Goal: Task Accomplishment & Management: Complete application form

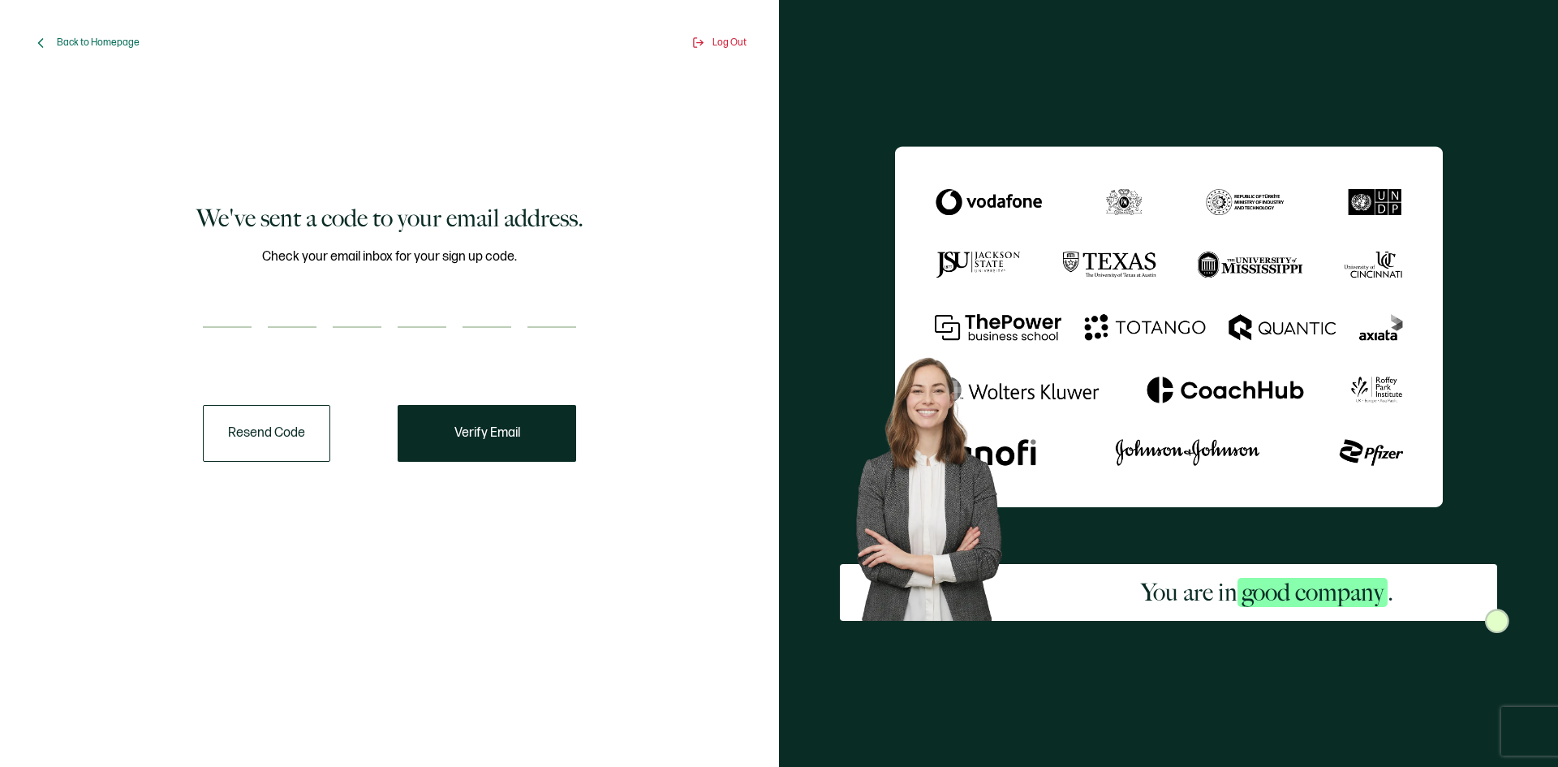
click at [236, 312] on input "number" at bounding box center [227, 311] width 49 height 32
type input "1"
type input "4"
type input "3"
type input "0"
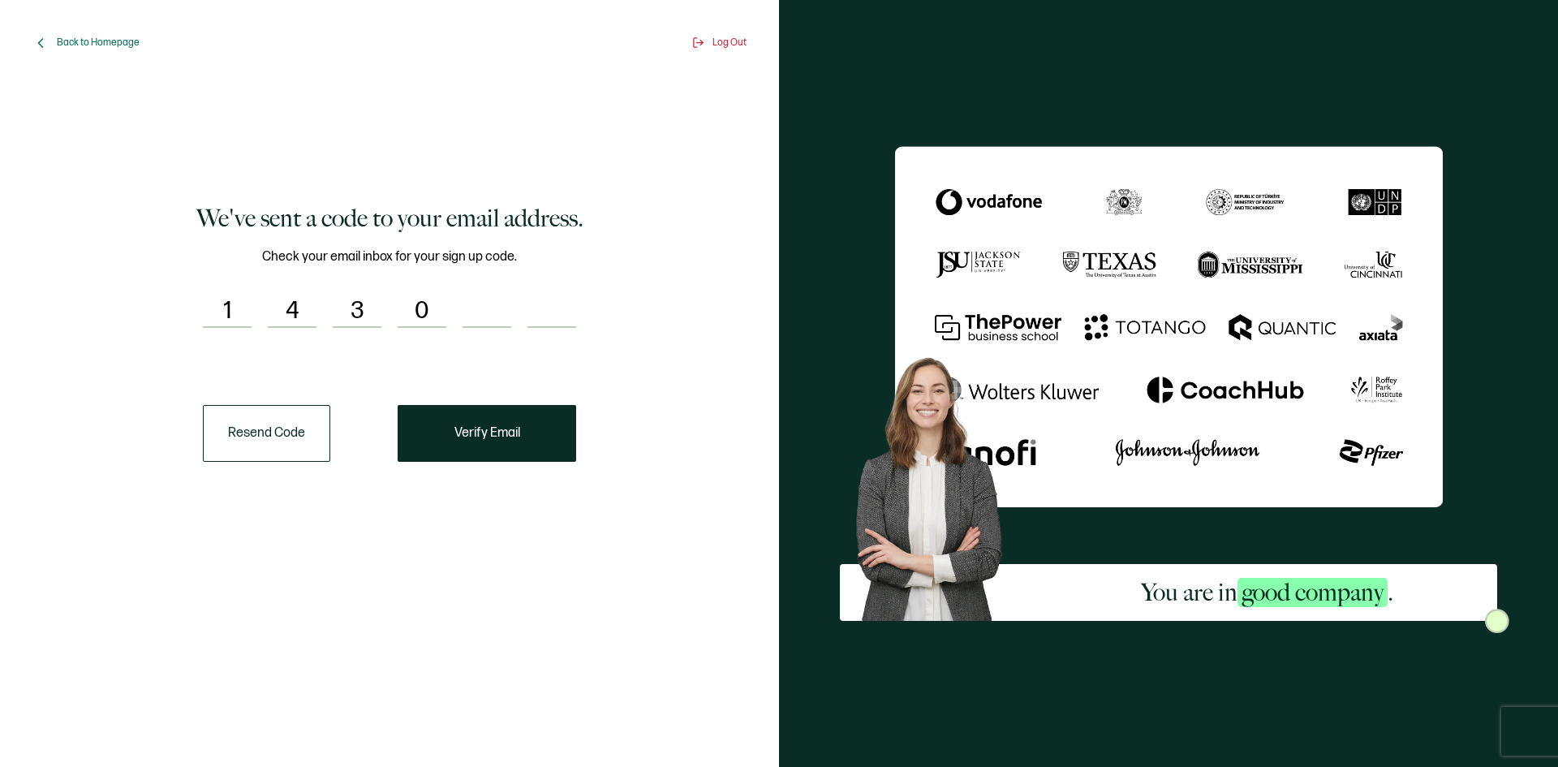
type input "9"
type input "3"
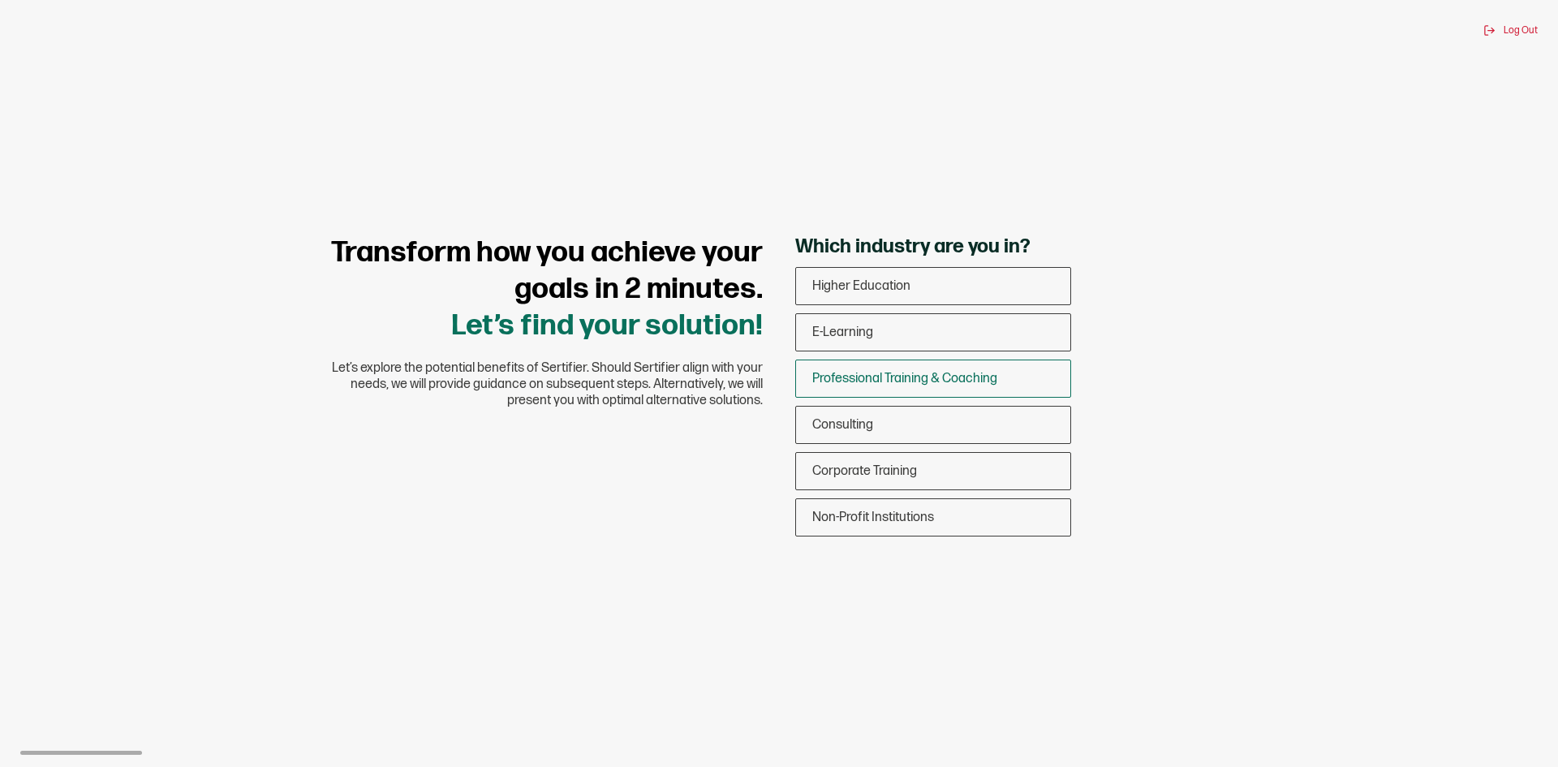
click at [899, 377] on span "Professional Training & Coaching" at bounding box center [904, 378] width 185 height 15
click at [0, 0] on input "Professional Training & Coaching" at bounding box center [0, 0] width 0 height 0
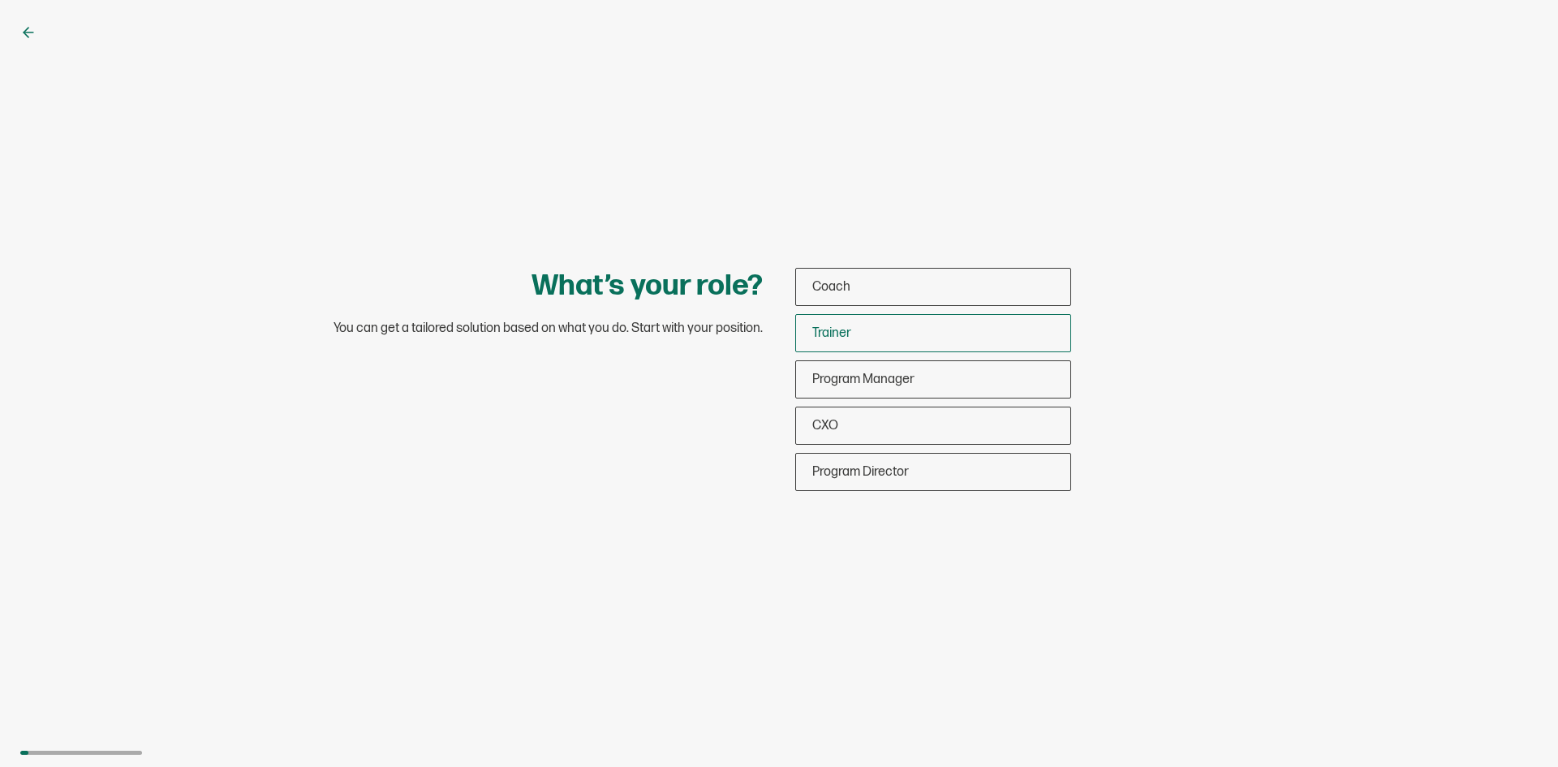
click at [855, 337] on div "Trainer" at bounding box center [933, 333] width 274 height 38
click at [0, 0] on input "Trainer" at bounding box center [0, 0] width 0 height 0
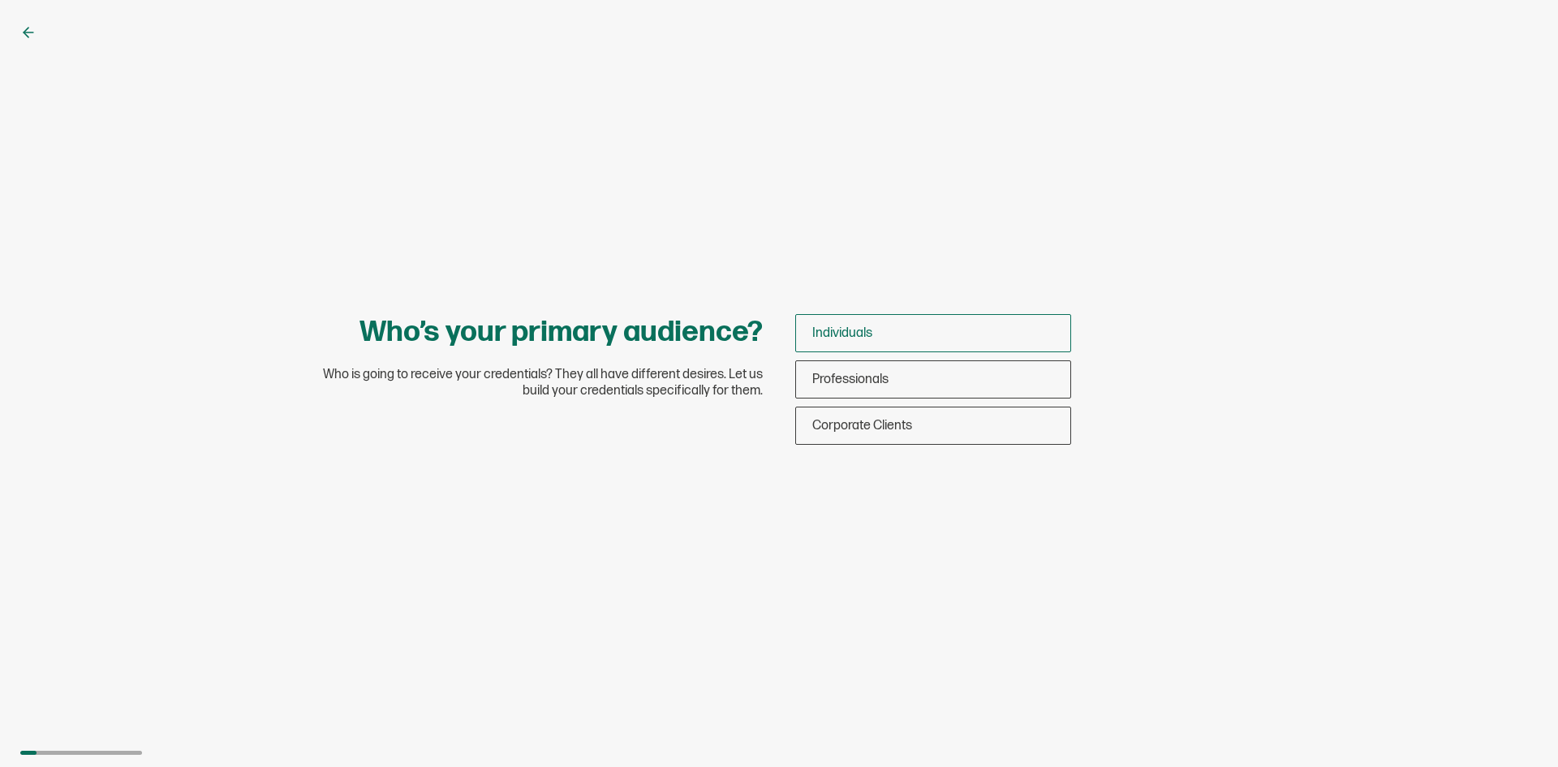
click at [839, 341] on div "Individuals" at bounding box center [933, 333] width 274 height 38
click at [0, 0] on input "Individuals" at bounding box center [0, 0] width 0 height 0
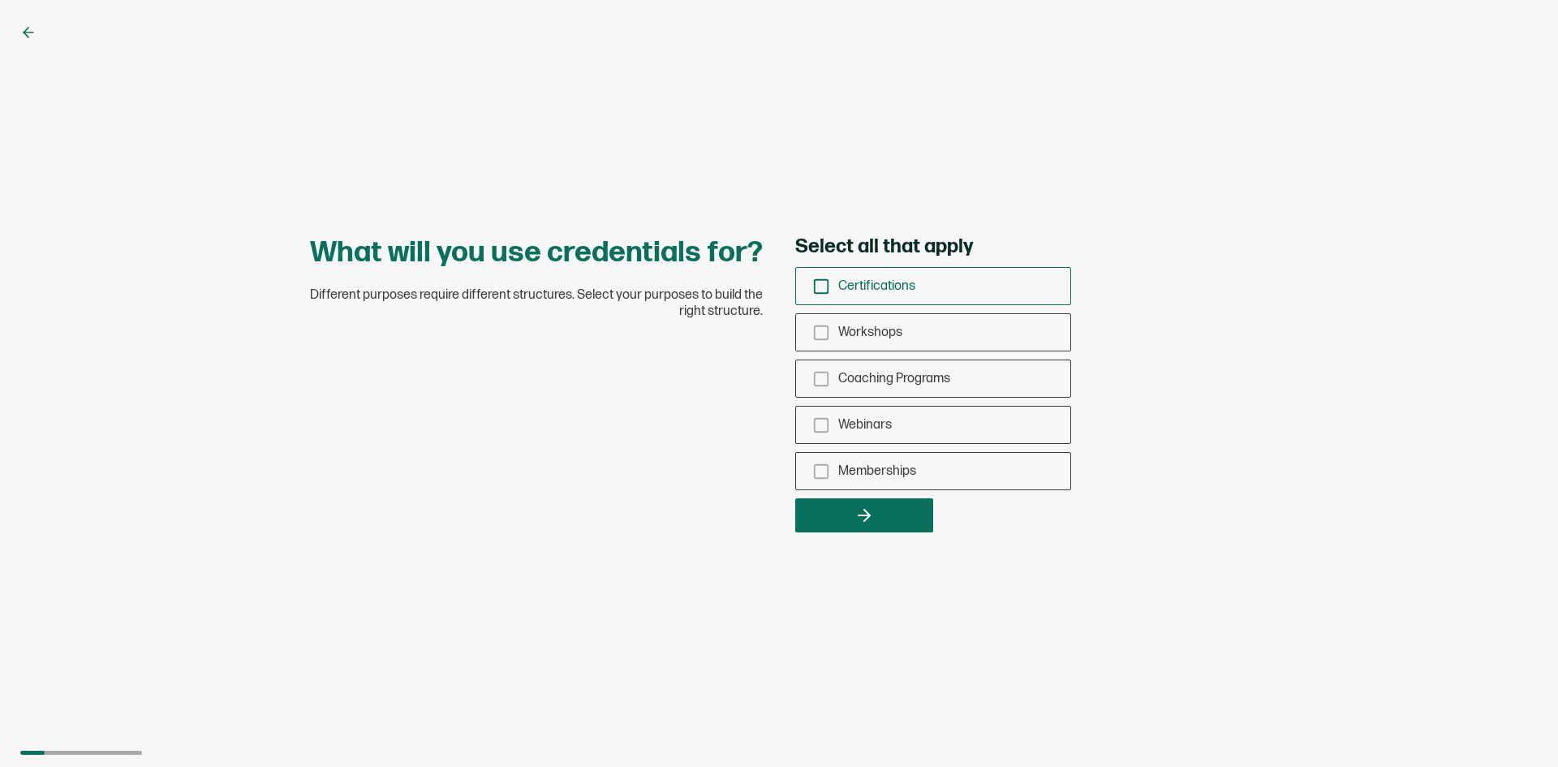
click at [822, 286] on icon "checkbox-group" at bounding box center [821, 287] width 18 height 18
click at [0, 0] on input "Certifications" at bounding box center [0, 0] width 0 height 0
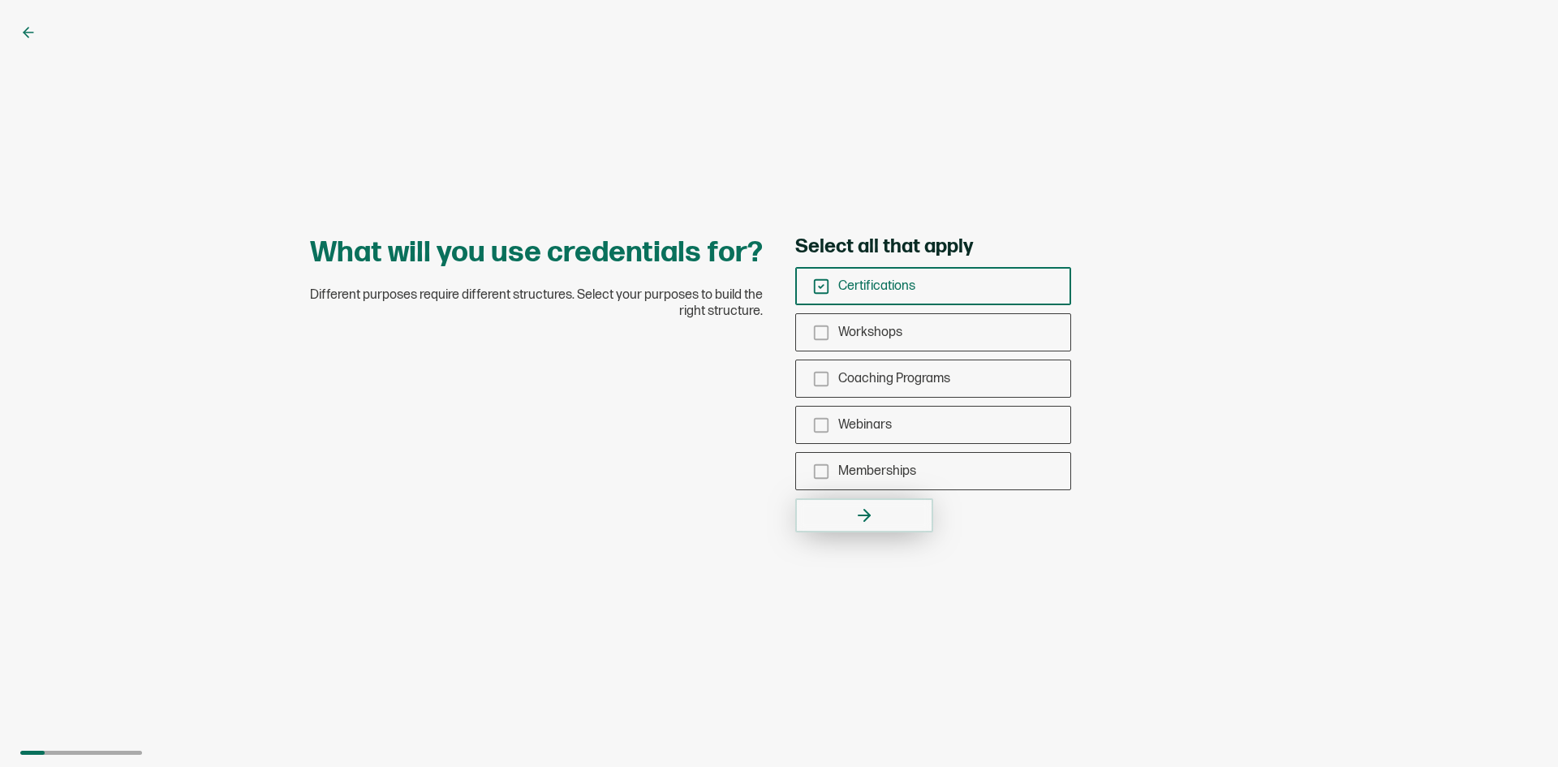
click at [876, 514] on button "button" at bounding box center [864, 515] width 138 height 34
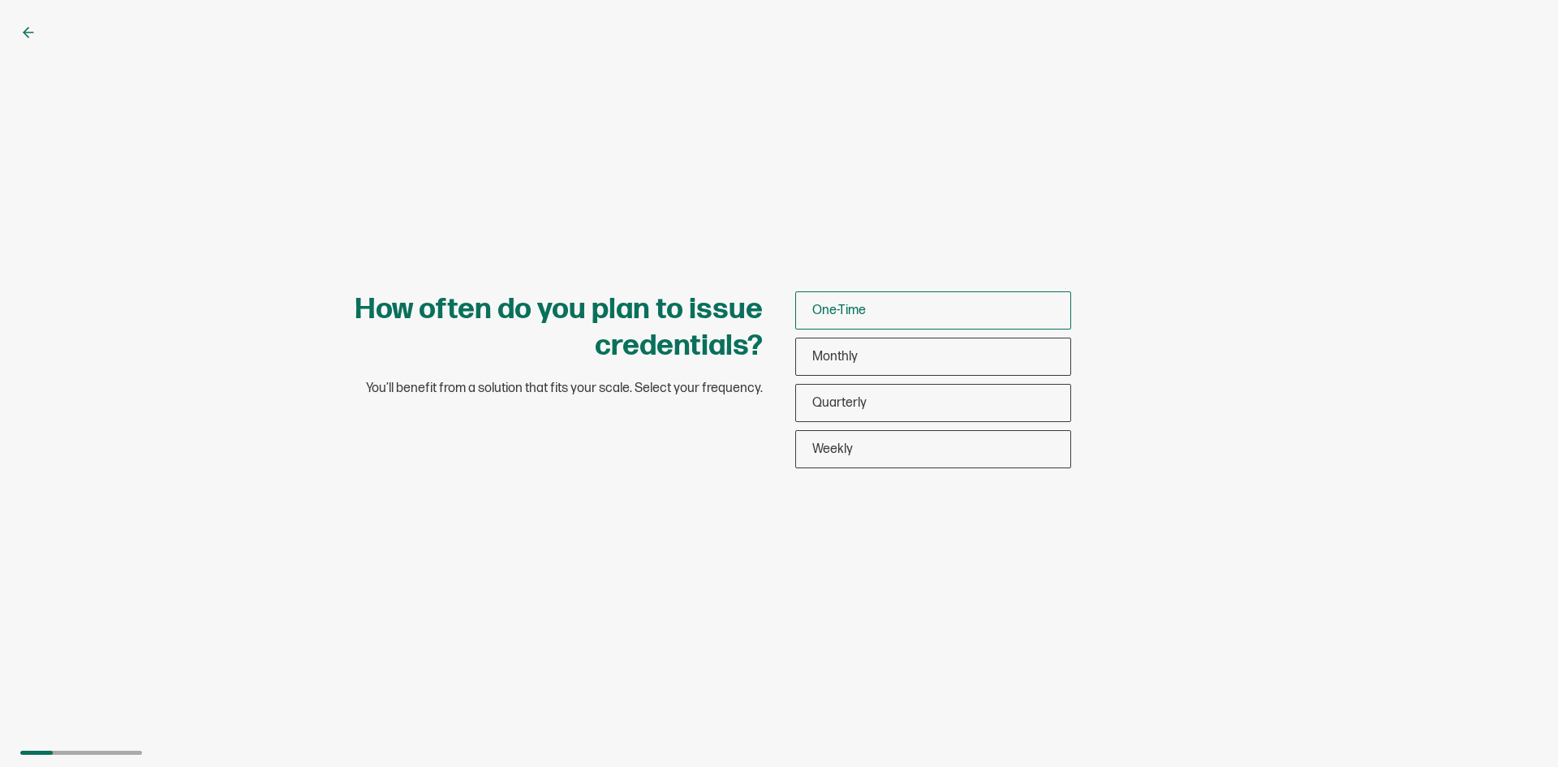
click at [874, 310] on div "One-Time" at bounding box center [933, 310] width 274 height 38
click at [0, 0] on input "One-Time" at bounding box center [0, 0] width 0 height 0
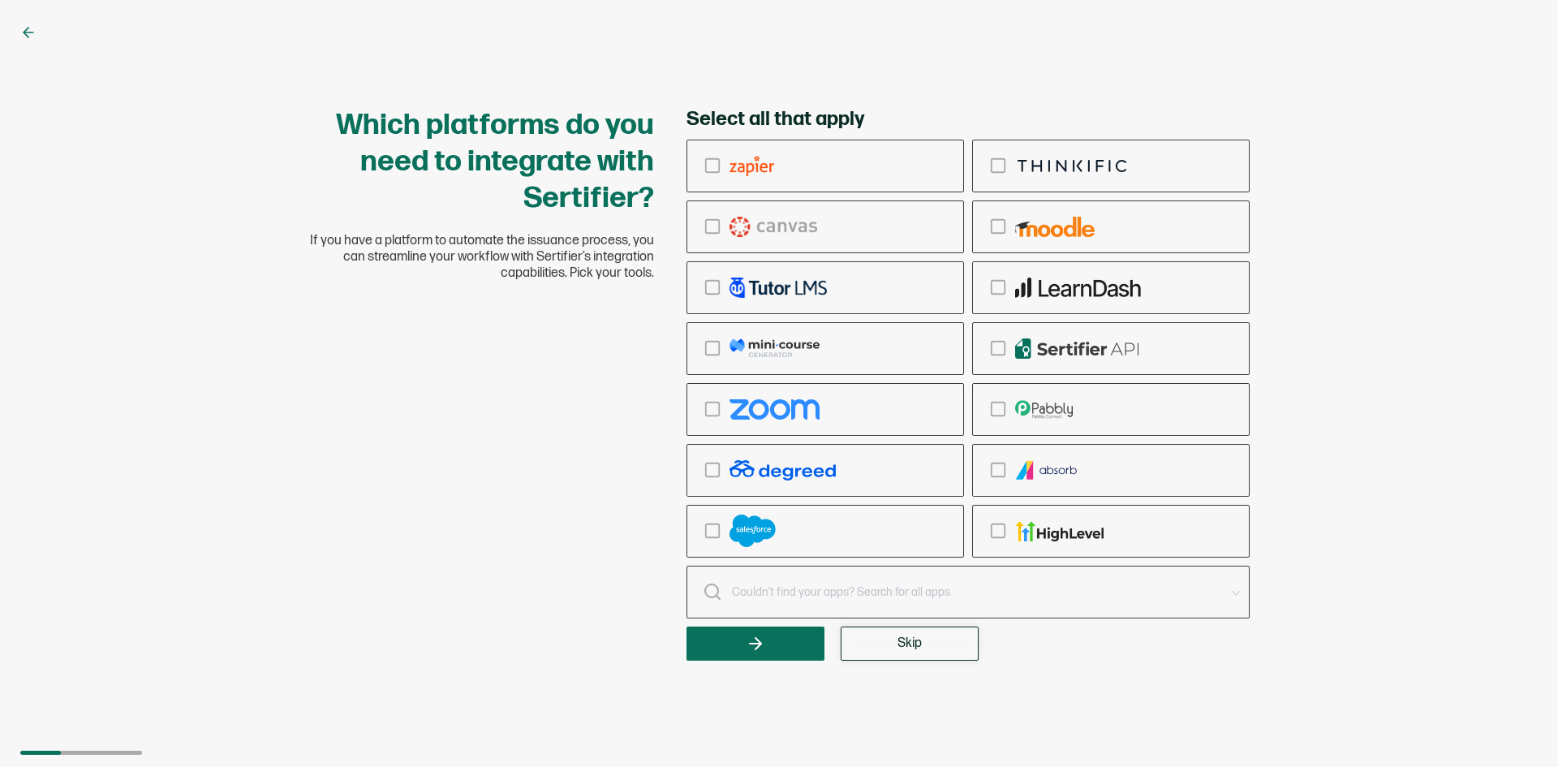
click at [887, 645] on button "Skip" at bounding box center [910, 643] width 138 height 34
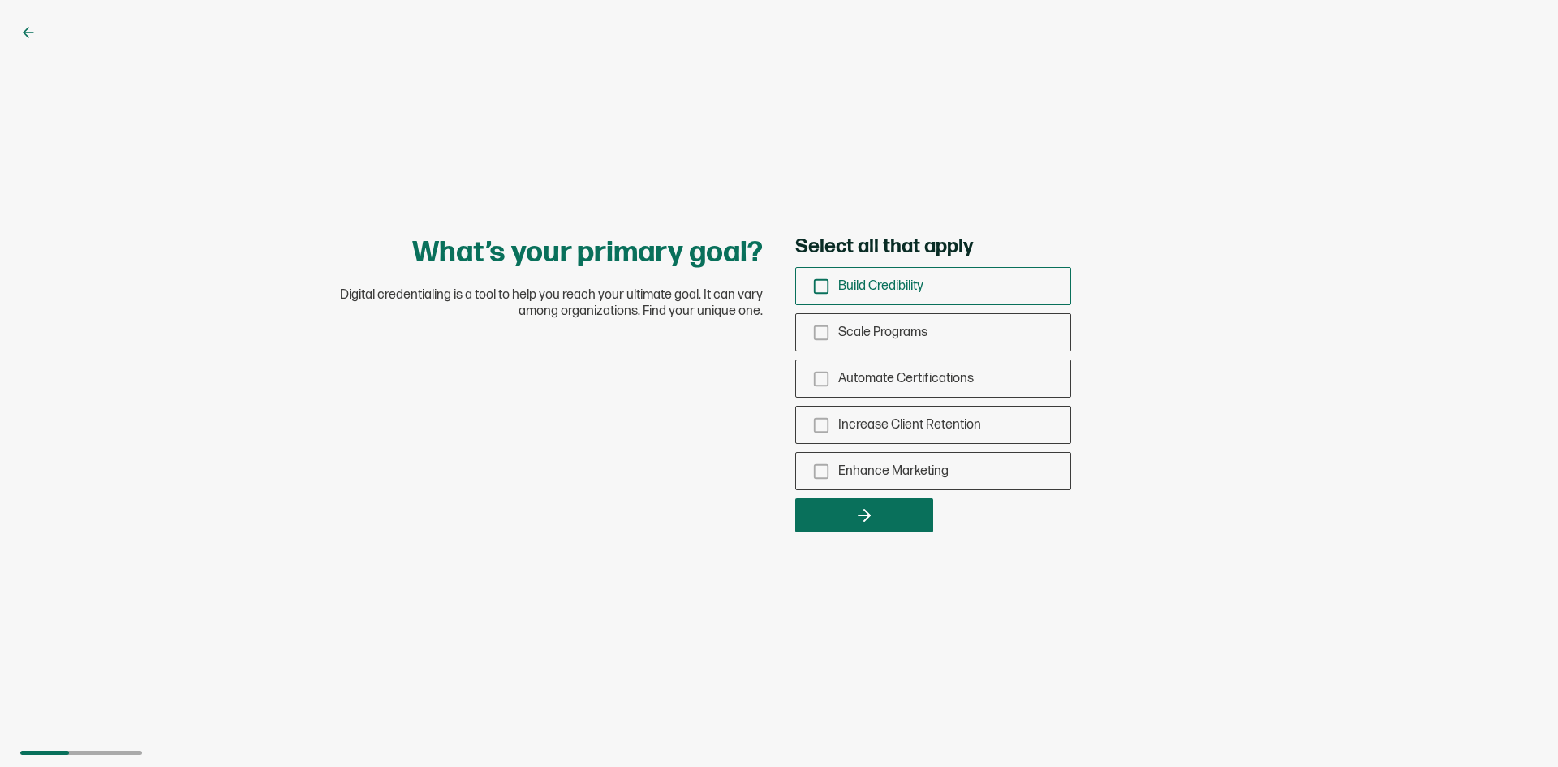
click at [820, 286] on icon "checkbox-group" at bounding box center [821, 287] width 18 height 18
click at [0, 0] on input "Build Credibility" at bounding box center [0, 0] width 0 height 0
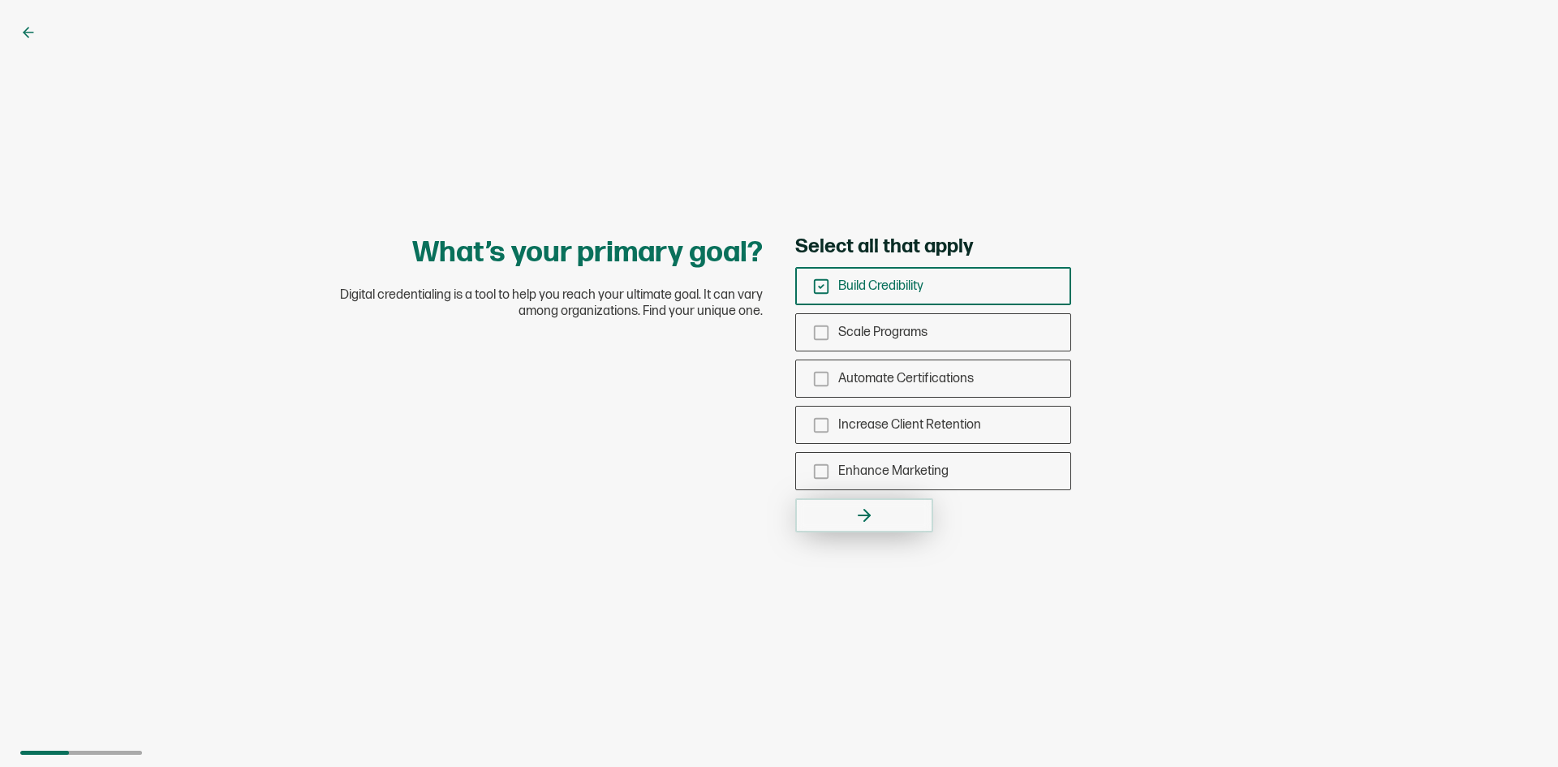
click at [862, 520] on icon "button" at bounding box center [864, 515] width 19 height 19
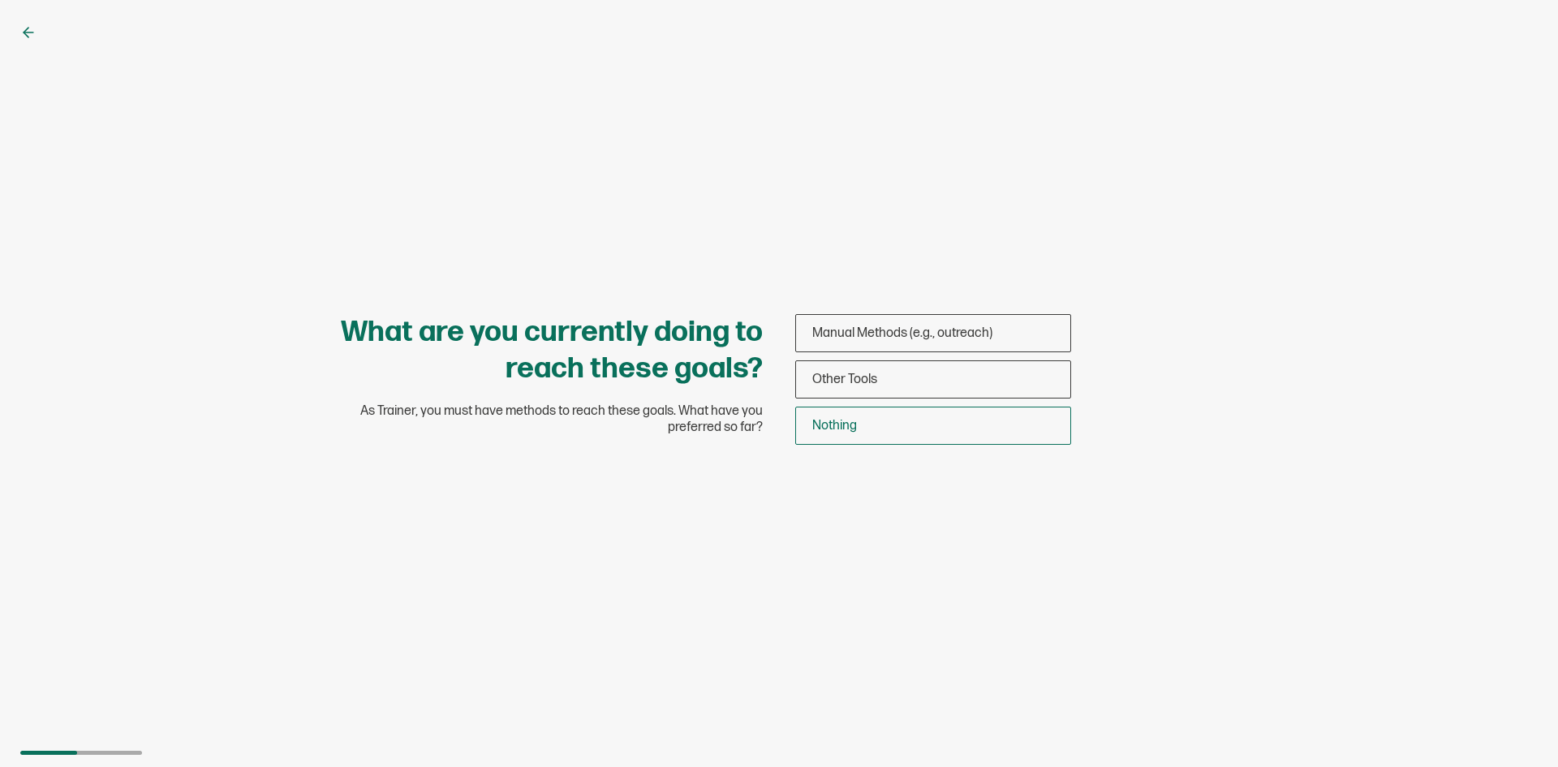
click at [863, 432] on div "Nothing" at bounding box center [933, 426] width 274 height 38
click at [0, 0] on input "Nothing" at bounding box center [0, 0] width 0 height 0
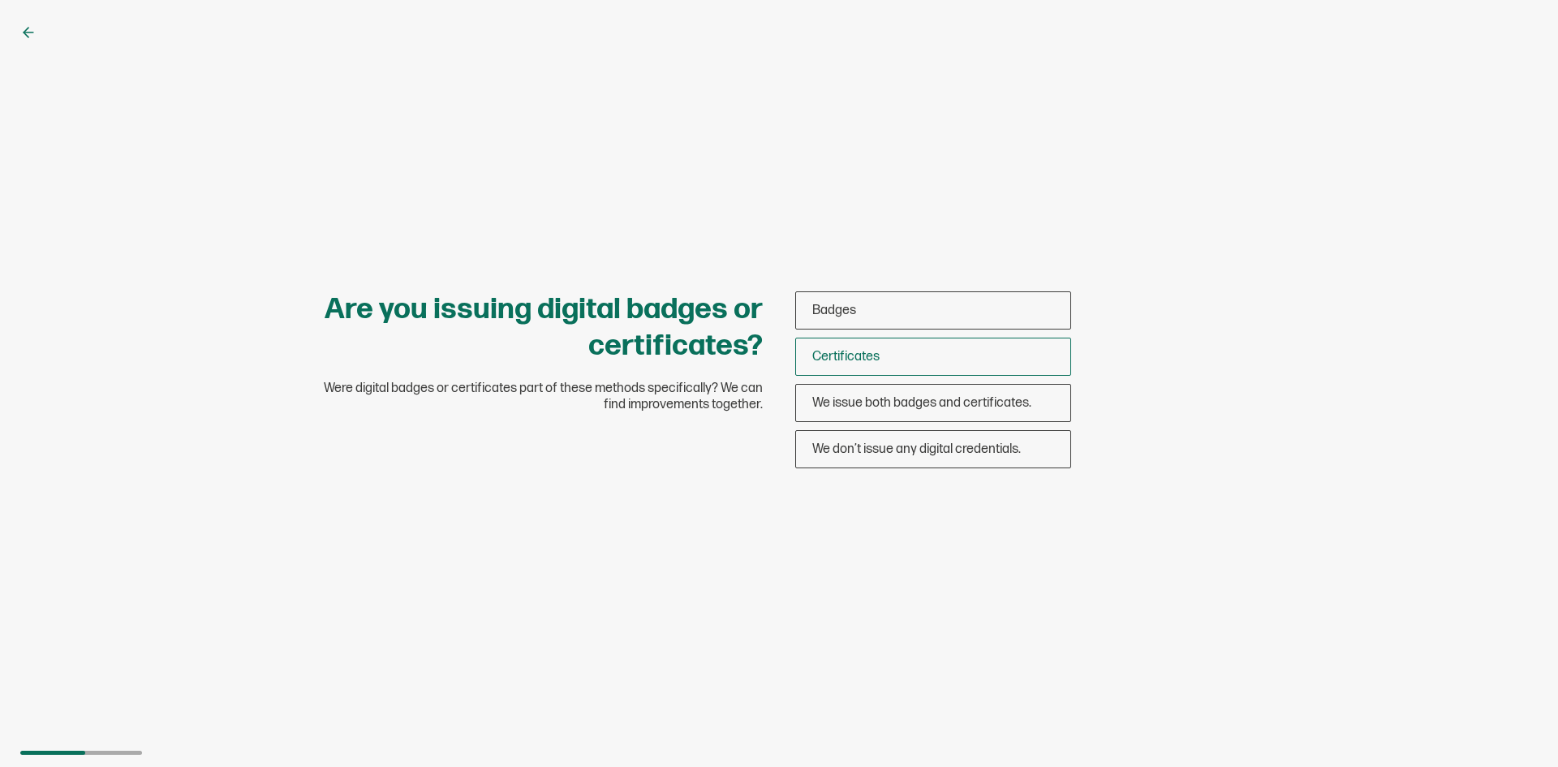
click at [886, 361] on div "Certificates" at bounding box center [933, 357] width 274 height 38
click at [0, 0] on input "Certificates" at bounding box center [0, 0] width 0 height 0
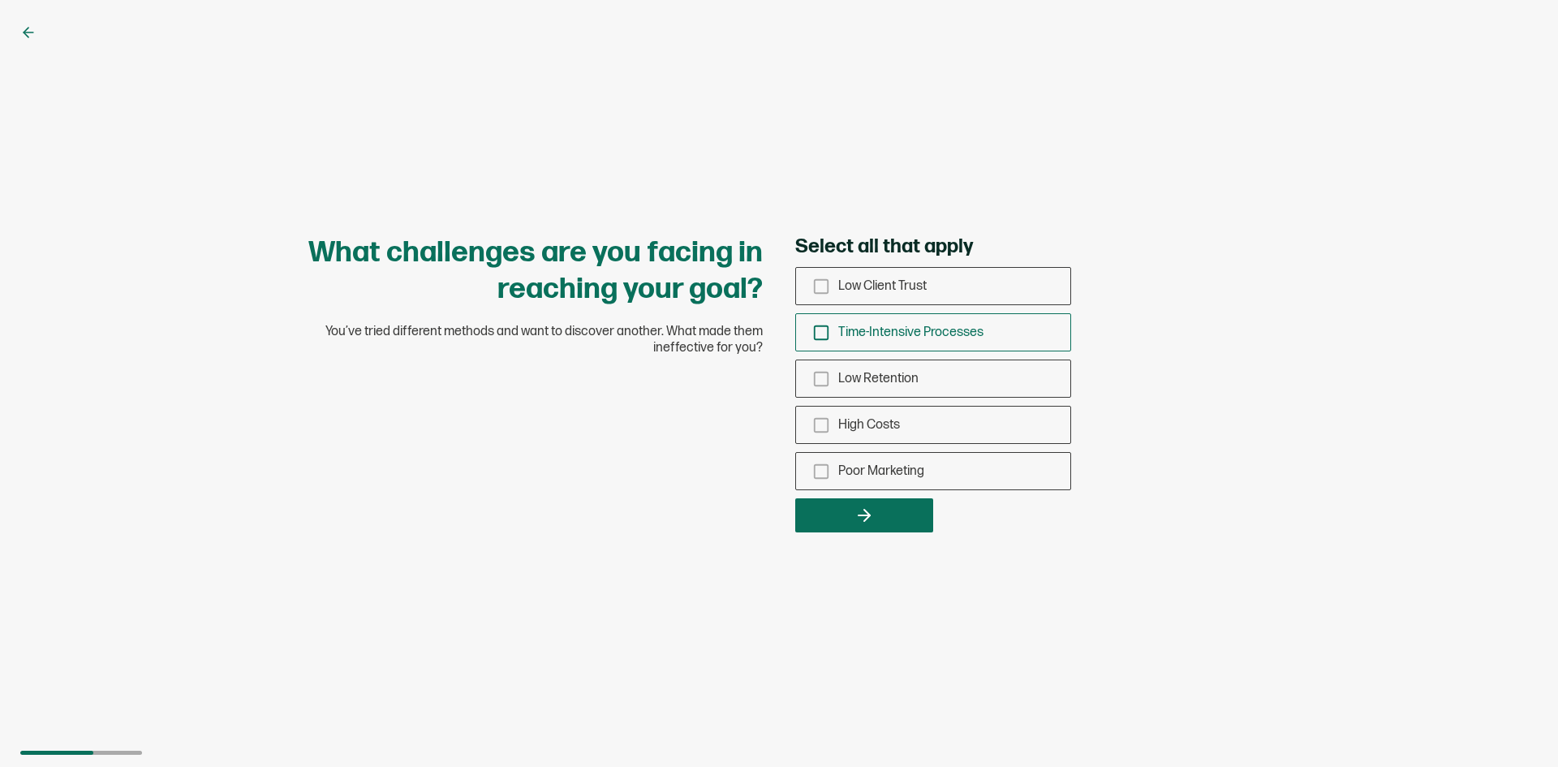
click at [912, 340] on div "Time-Intensive Processes" at bounding box center [933, 332] width 274 height 38
click at [0, 0] on input "Time-Intensive Processes" at bounding box center [0, 0] width 0 height 0
click at [865, 521] on icon "button" at bounding box center [867, 515] width 6 height 11
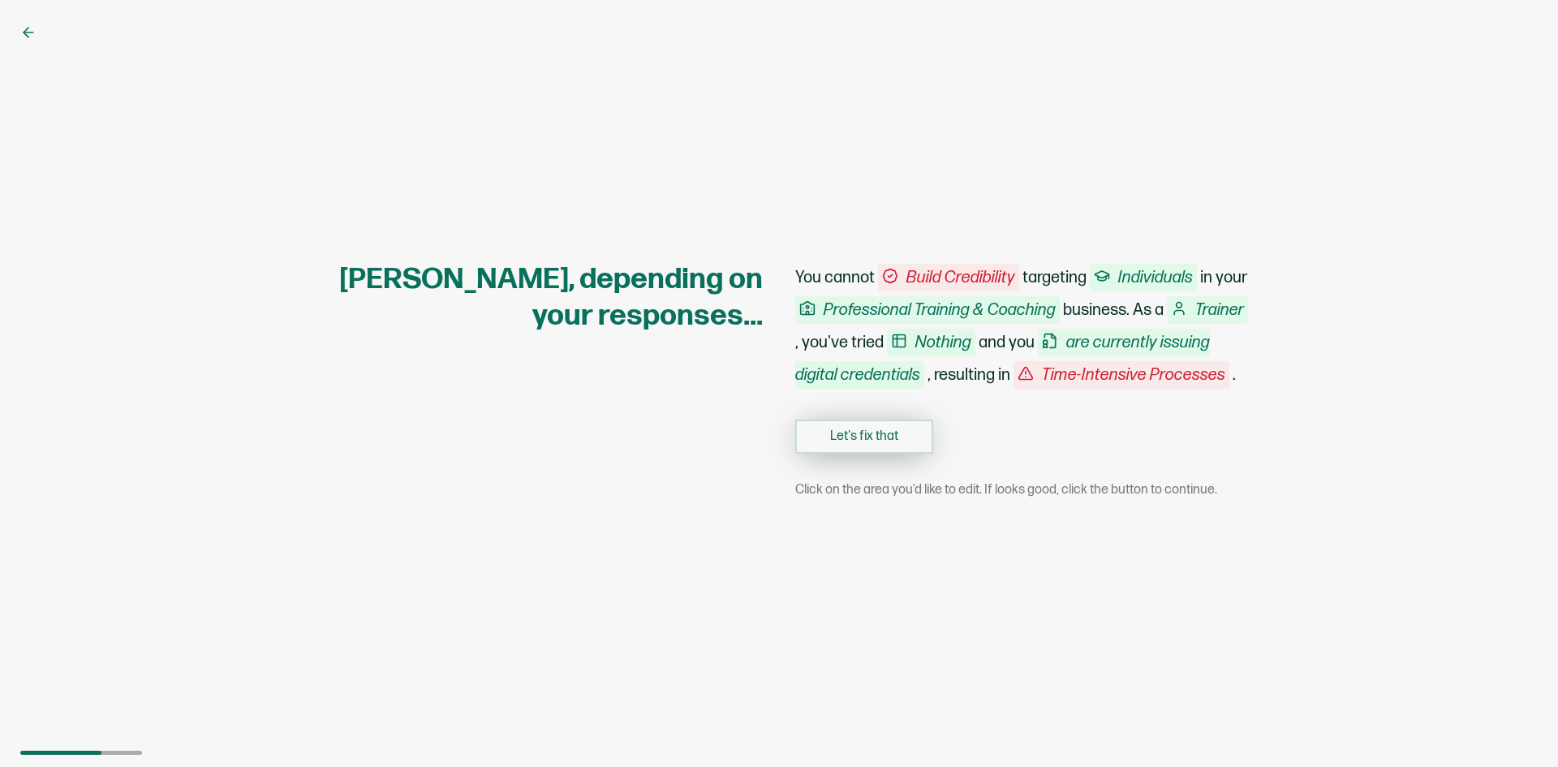
click at [898, 454] on button "Let's fix that" at bounding box center [864, 437] width 138 height 34
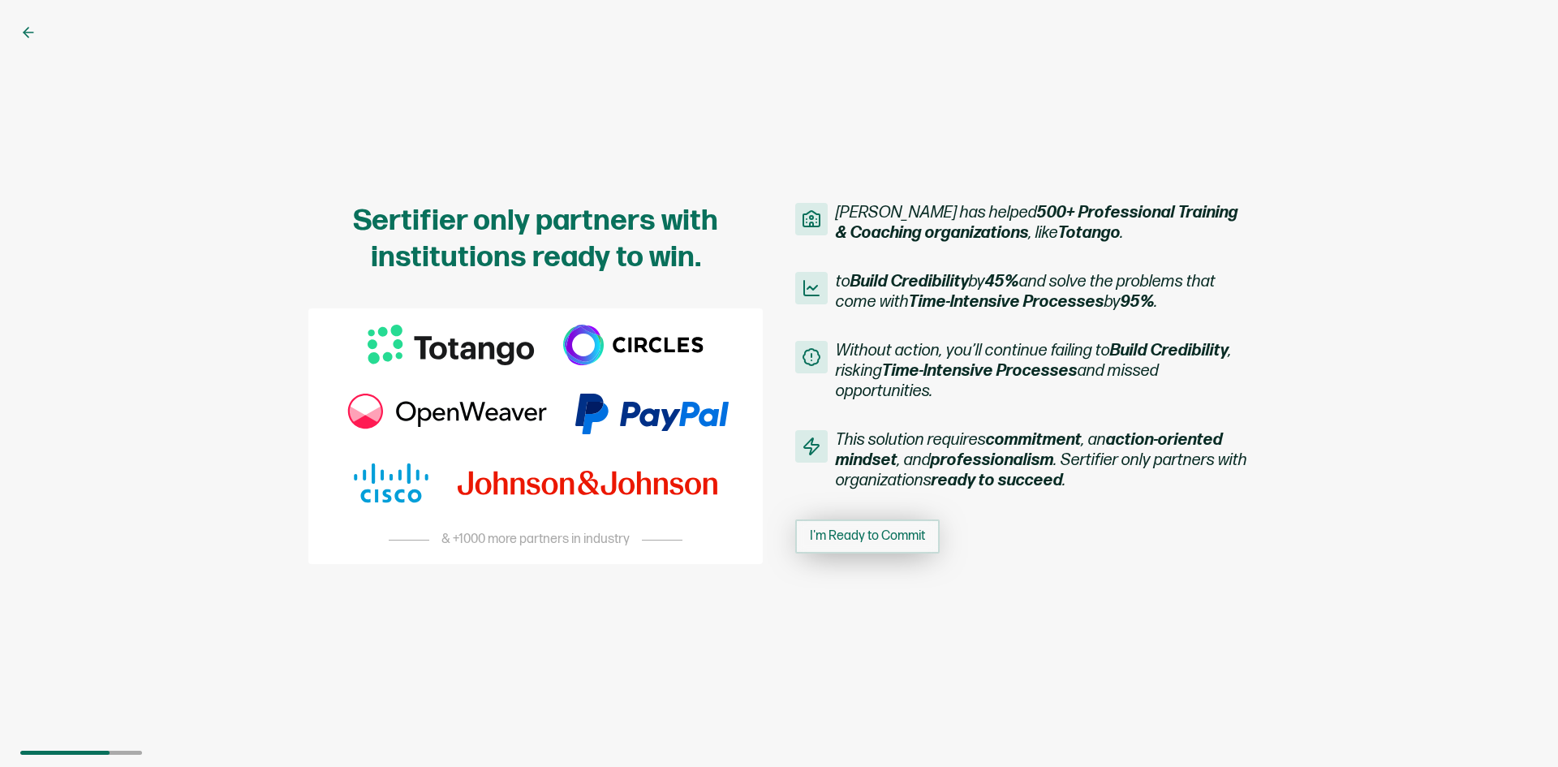
click at [843, 540] on span "I'm Ready to Commit" at bounding box center [867, 536] width 115 height 13
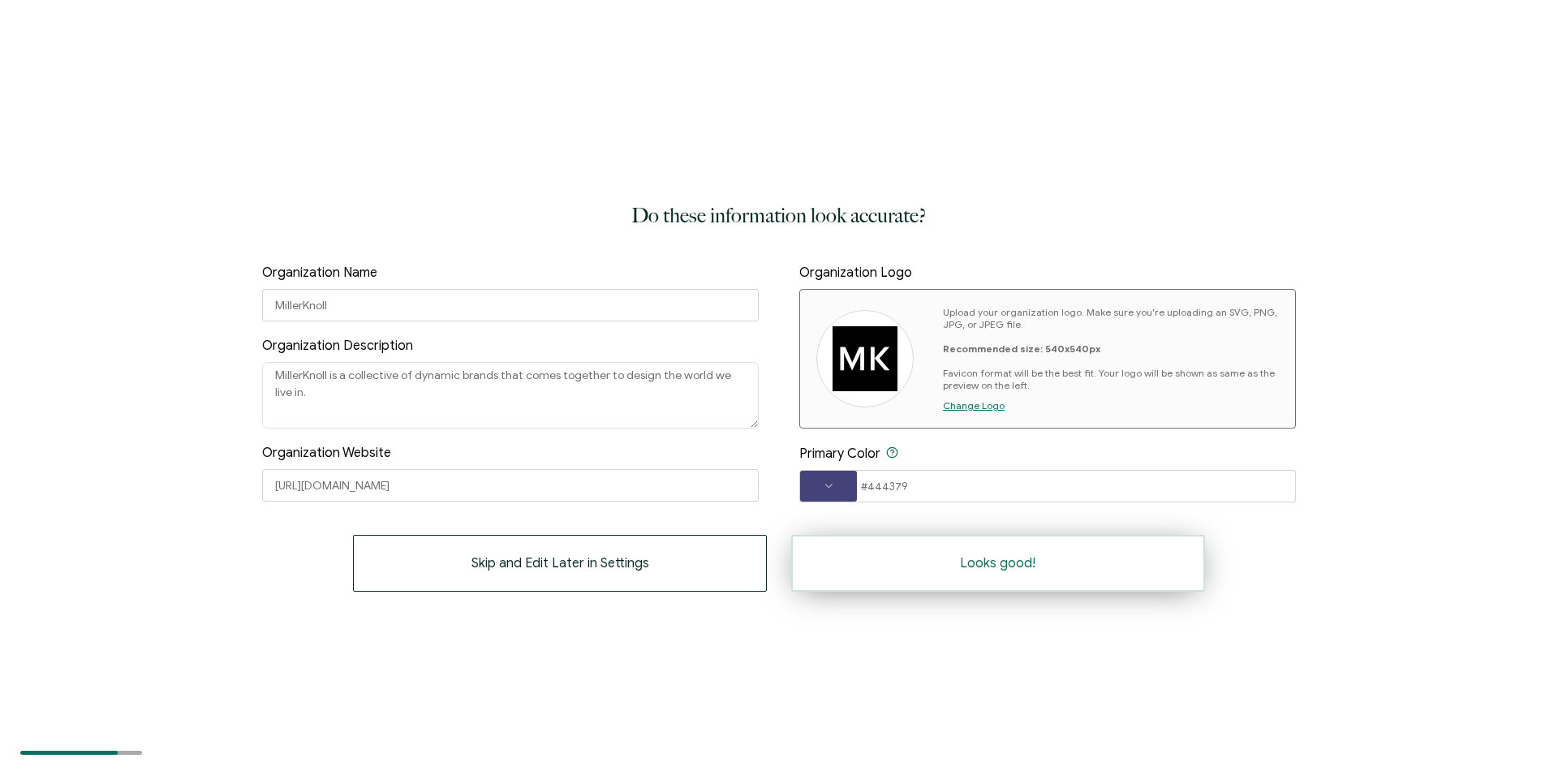
click at [994, 575] on button "Looks good!" at bounding box center [998, 563] width 414 height 57
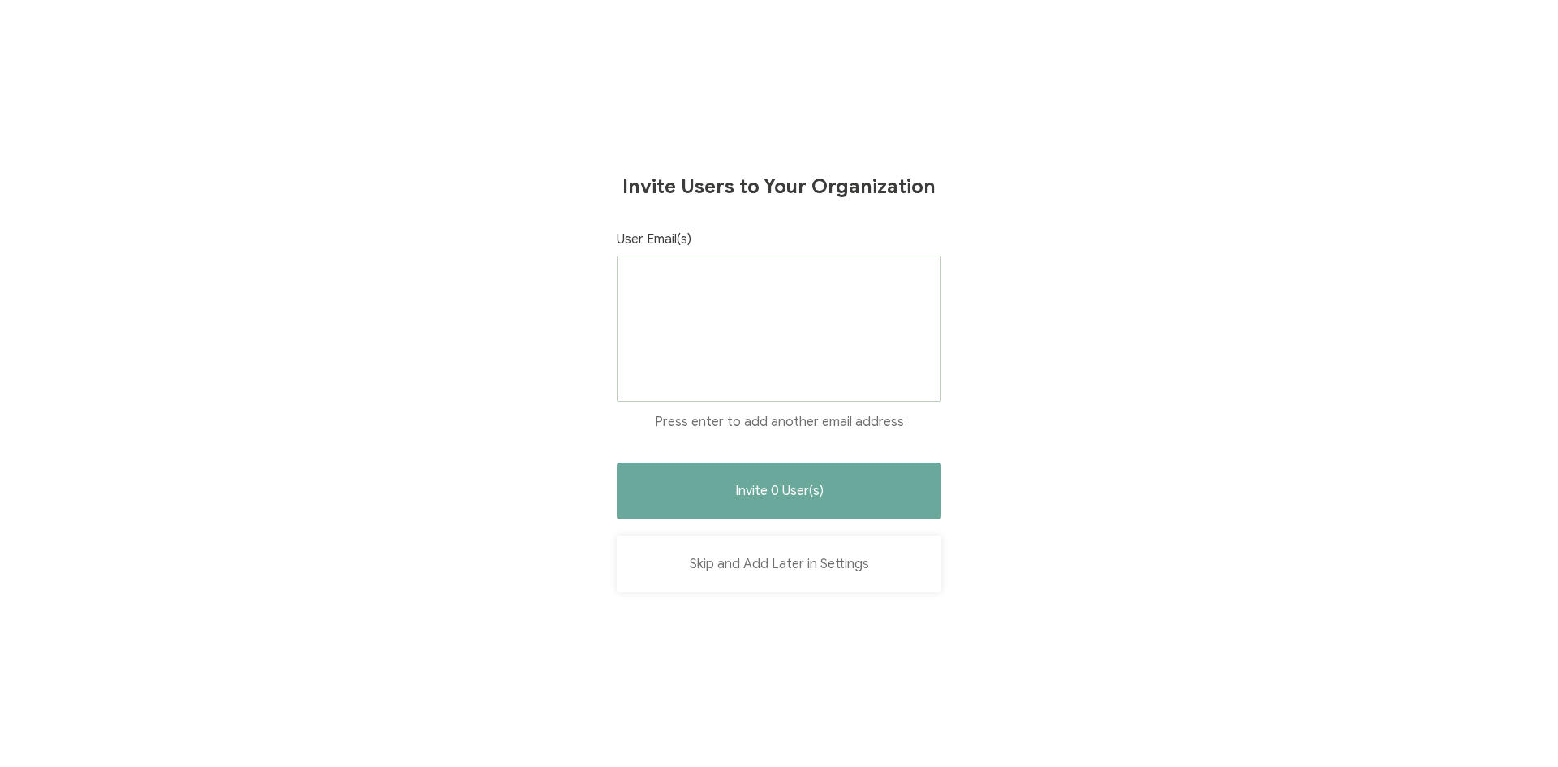
click at [804, 569] on button "Skip and Add Later in Settings" at bounding box center [779, 564] width 325 height 57
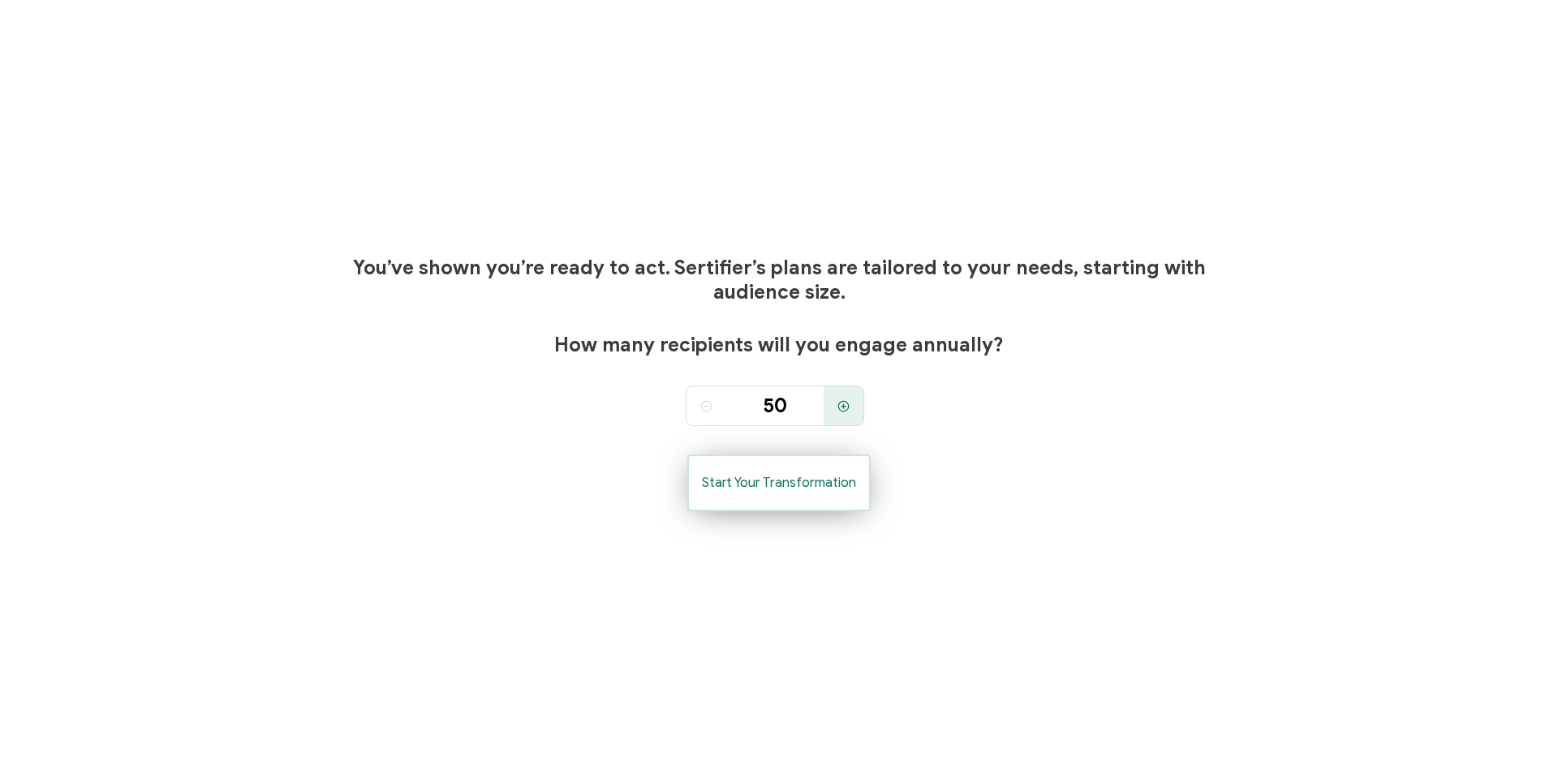
click at [839, 493] on button "Start Your Transformation" at bounding box center [778, 482] width 183 height 57
